Goal: Transaction & Acquisition: Purchase product/service

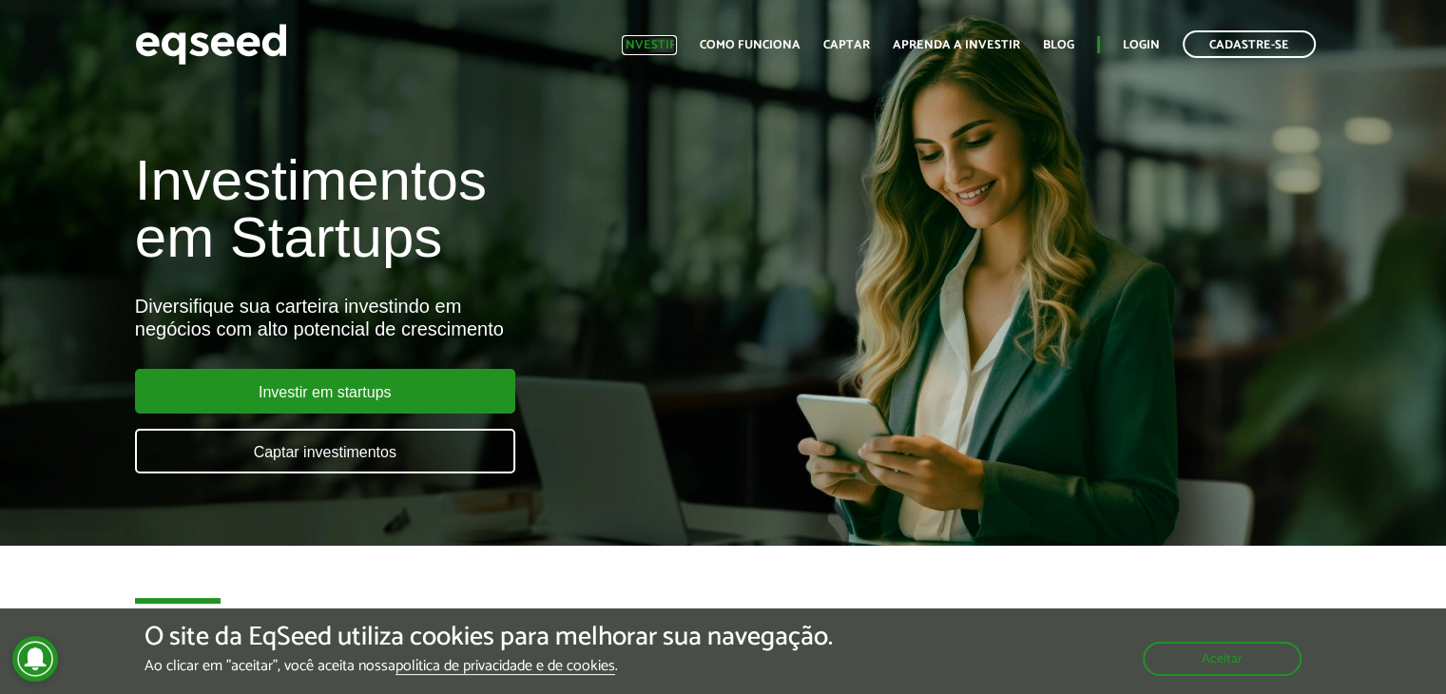
click at [656, 48] on link "Investir" at bounding box center [649, 45] width 55 height 12
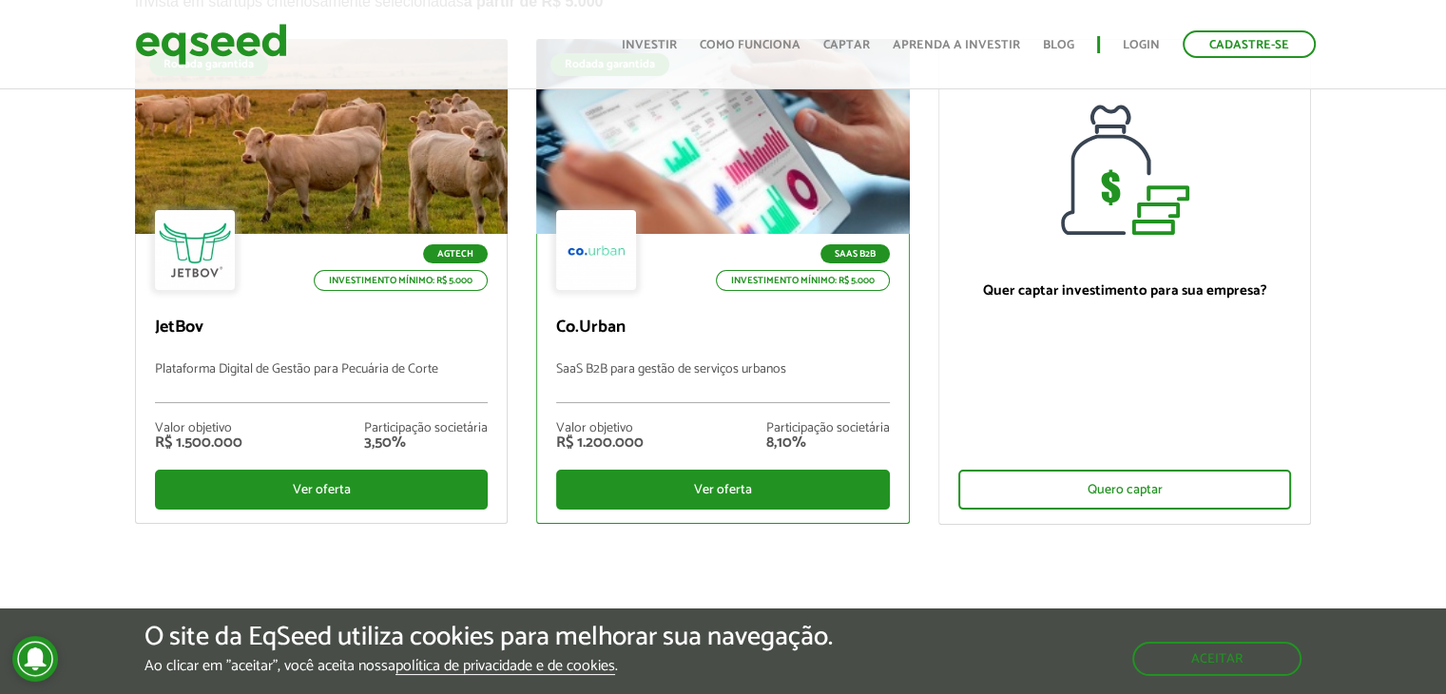
scroll to position [189, 0]
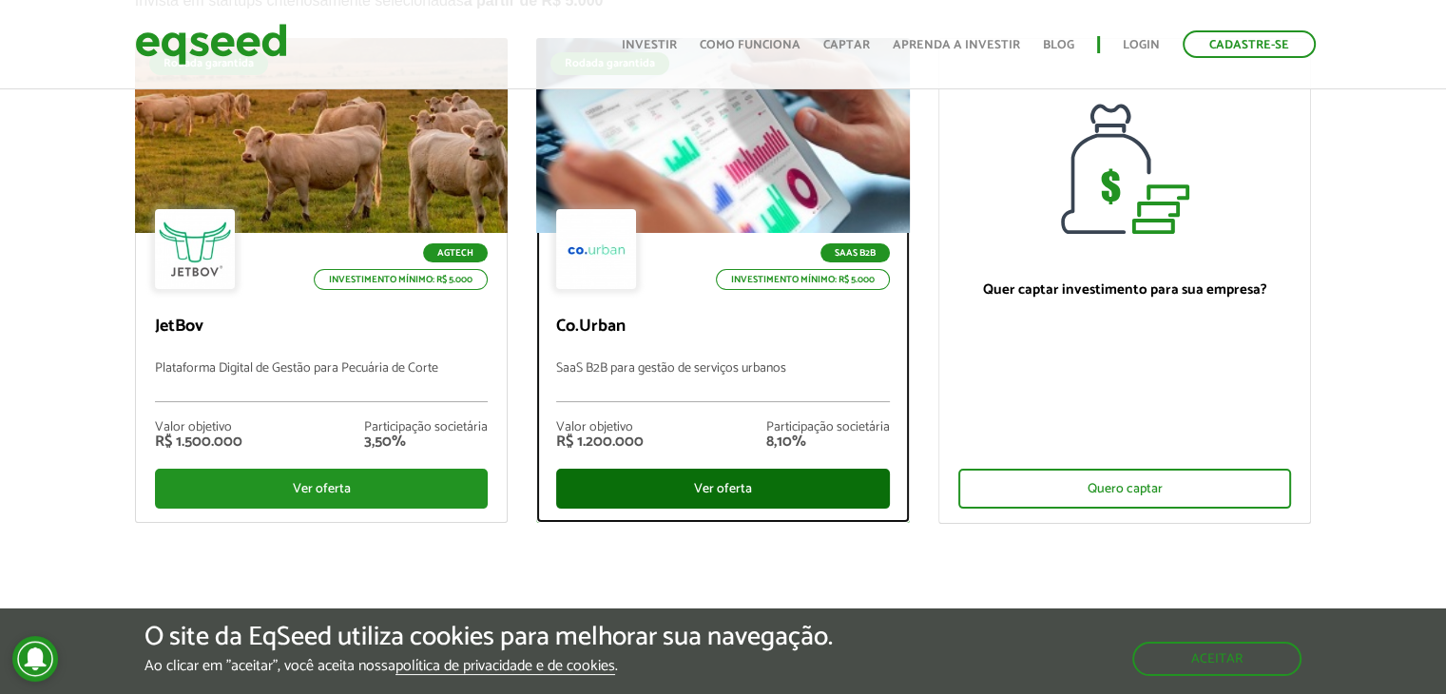
click at [658, 485] on div "Ver oferta" at bounding box center [723, 489] width 334 height 40
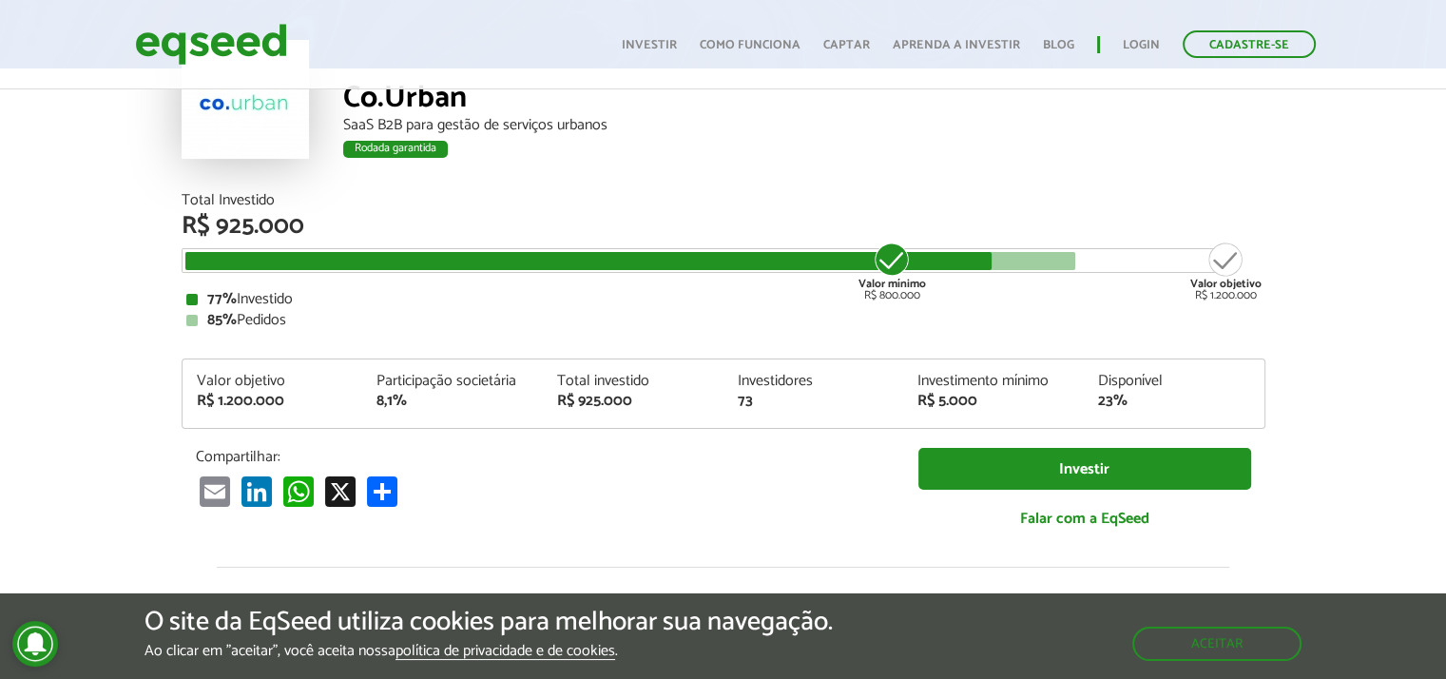
scroll to position [133, 0]
